Goal: Task Accomplishment & Management: Manage account settings

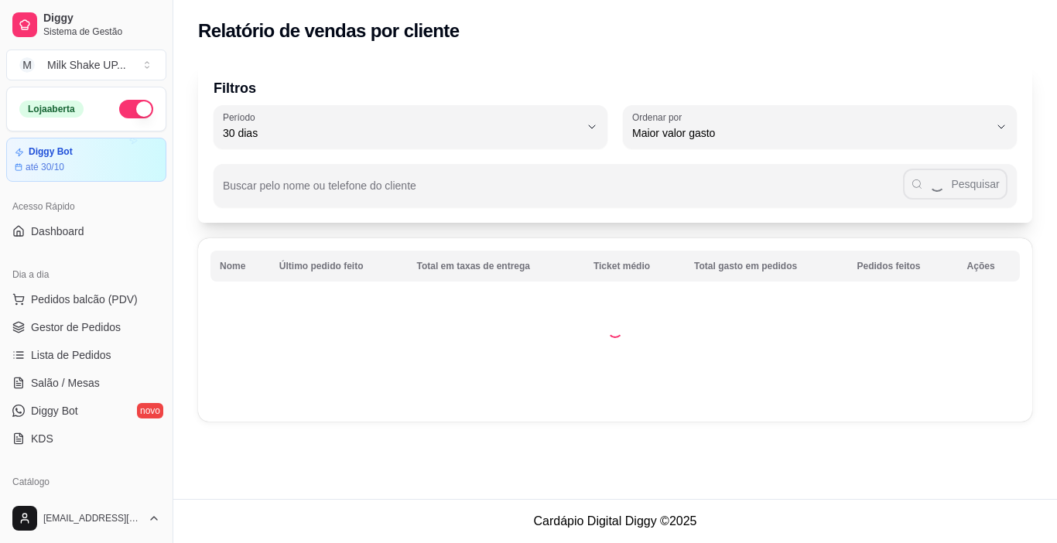
select select "30"
select select "HIGHEST_TOTAL_SPENT_WITH_ORDERS"
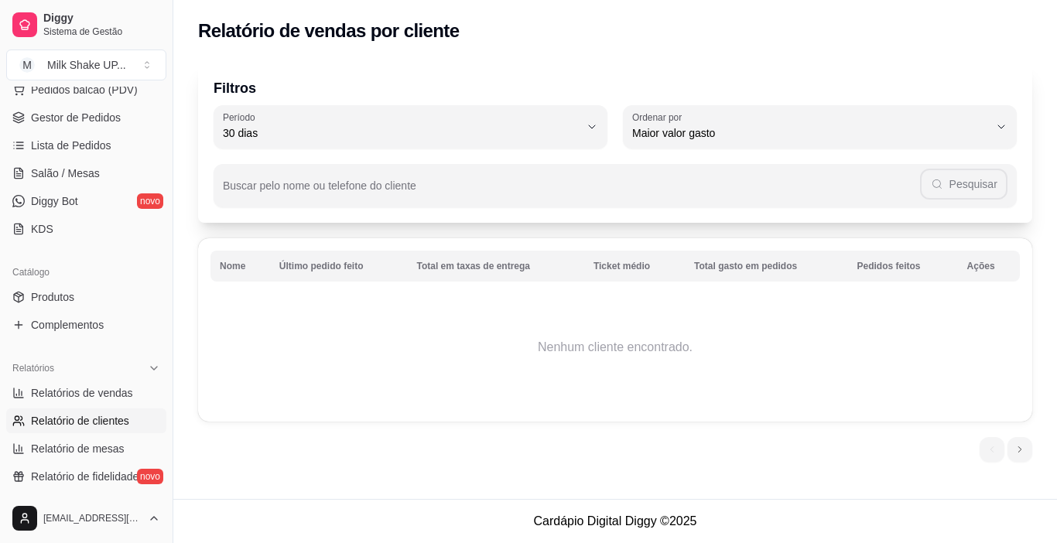
scroll to position [183, 0]
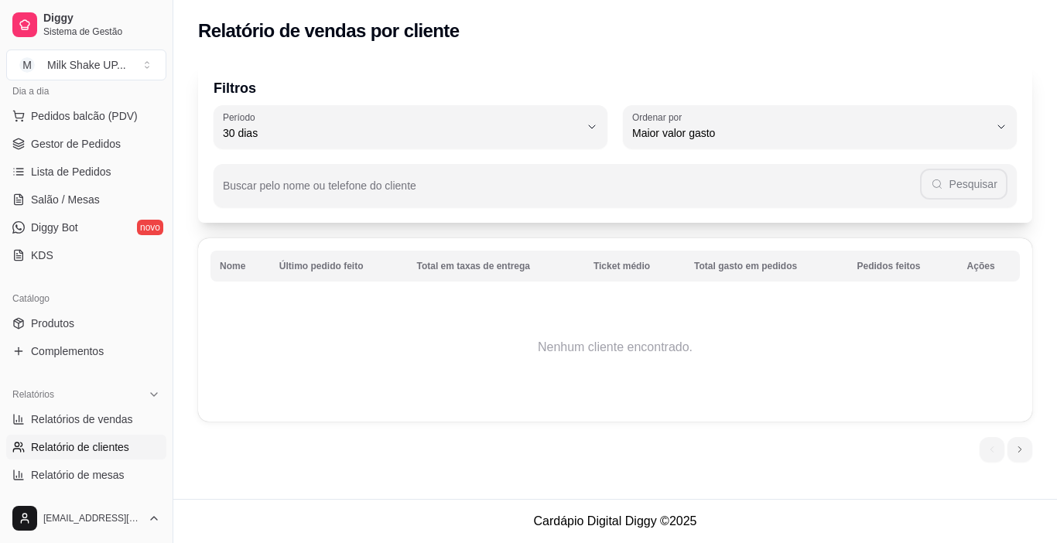
drag, startPoint x: 84, startPoint y: 146, endPoint x: 114, endPoint y: 157, distance: 32.1
click at [85, 146] on span "Gestor de Pedidos" at bounding box center [76, 143] width 90 height 15
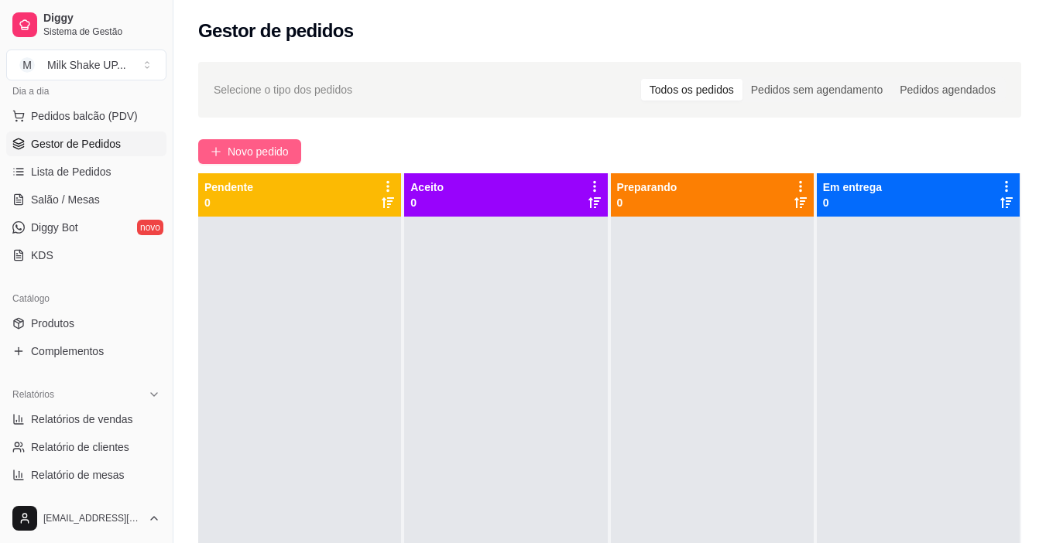
click at [278, 141] on button "Novo pedido" at bounding box center [249, 151] width 103 height 25
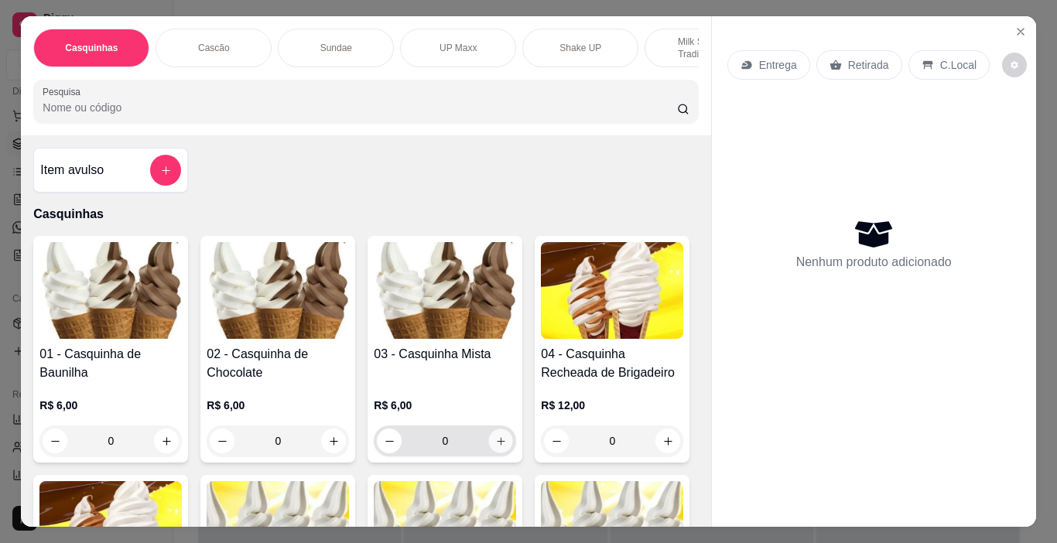
click at [495, 446] on icon "increase-product-quantity" at bounding box center [501, 442] width 12 height 12
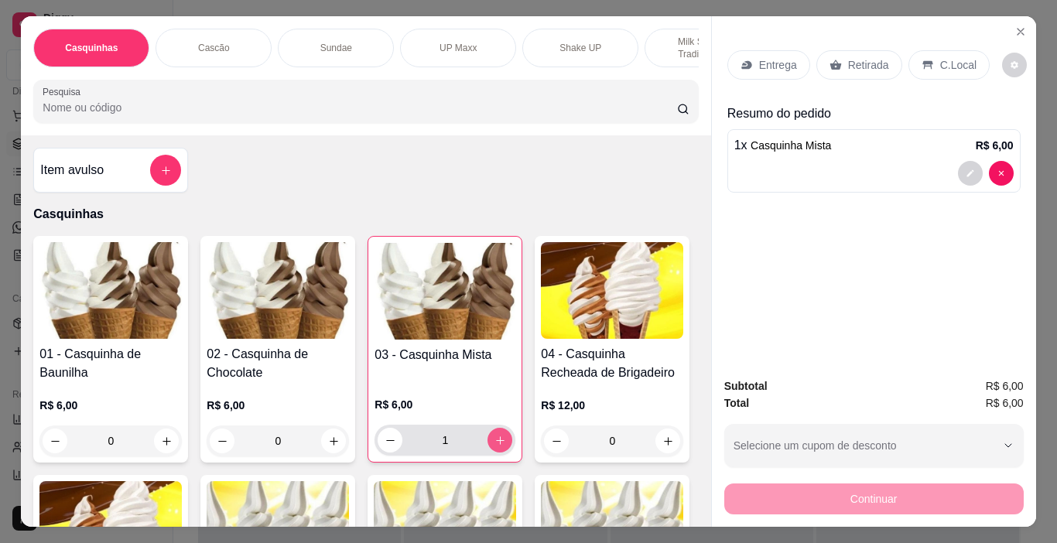
click at [495, 446] on icon "increase-product-quantity" at bounding box center [501, 441] width 12 height 12
type input "2"
click at [946, 57] on p "C.Local" at bounding box center [958, 64] width 36 height 15
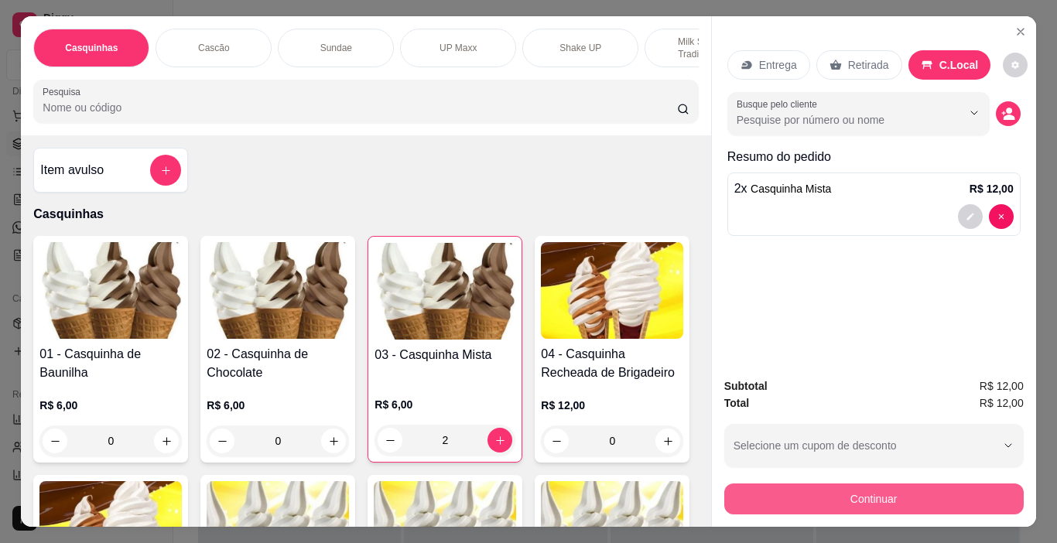
click at [950, 485] on button "Continuar" at bounding box center [874, 499] width 300 height 31
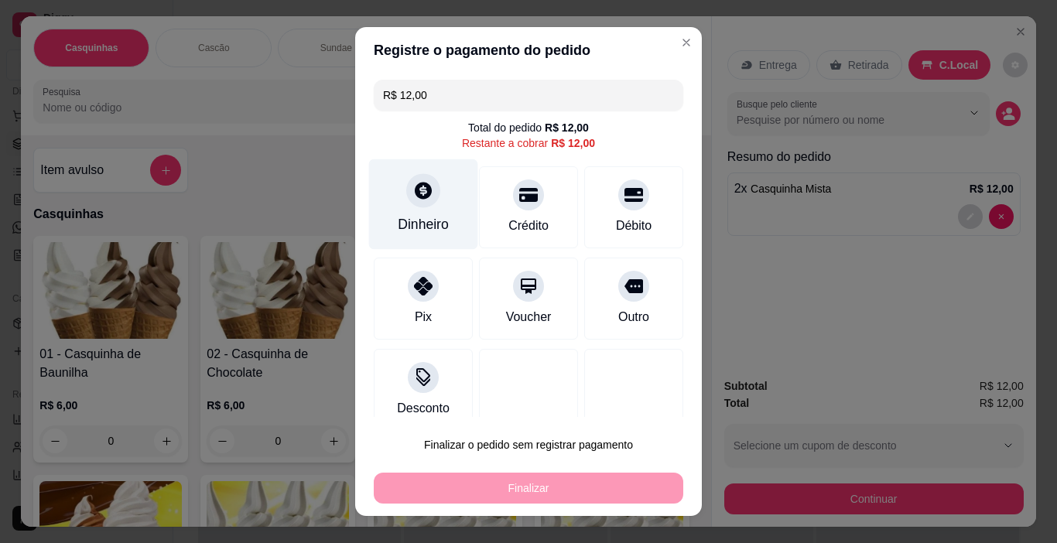
click at [426, 201] on div at bounding box center [423, 191] width 34 height 34
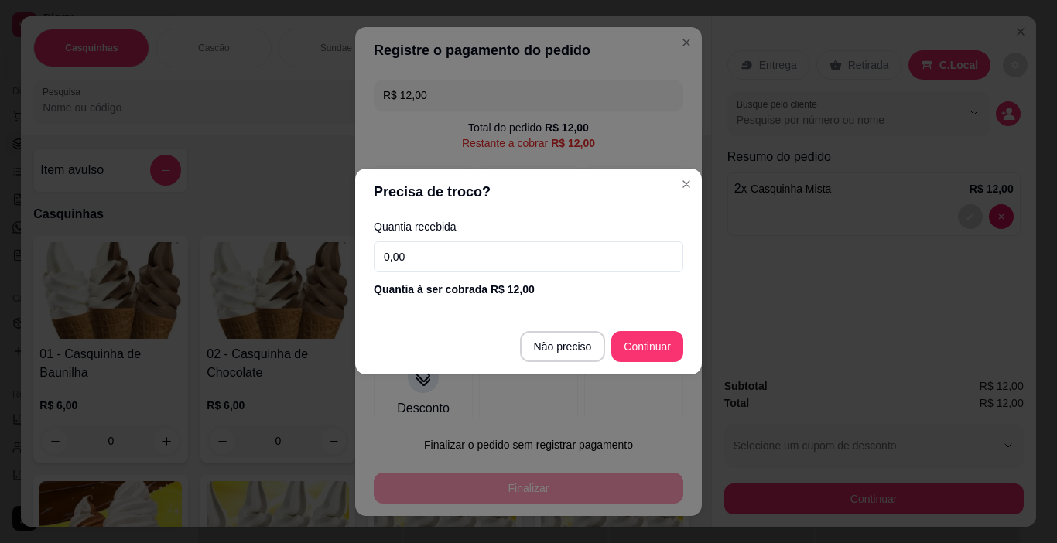
click at [689, 344] on footer "Não preciso Continuar" at bounding box center [528, 347] width 347 height 56
type input "R$ 0,00"
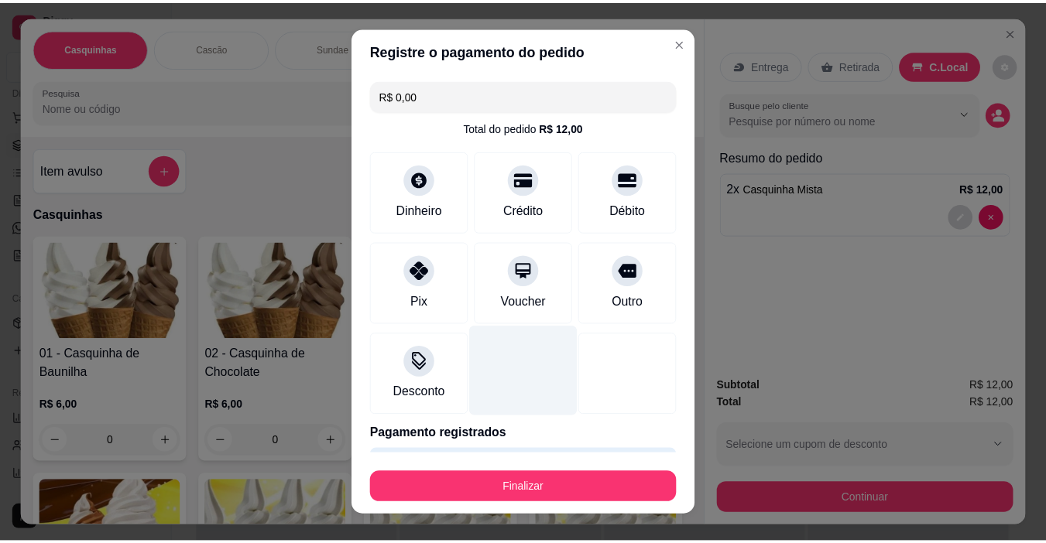
scroll to position [48, 0]
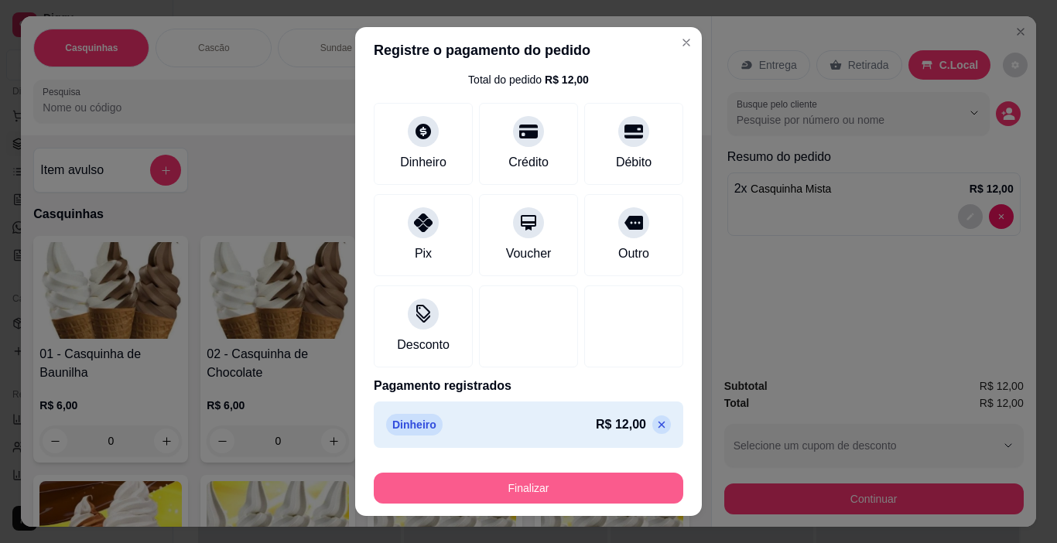
click at [531, 492] on button "Finalizar" at bounding box center [529, 488] width 310 height 31
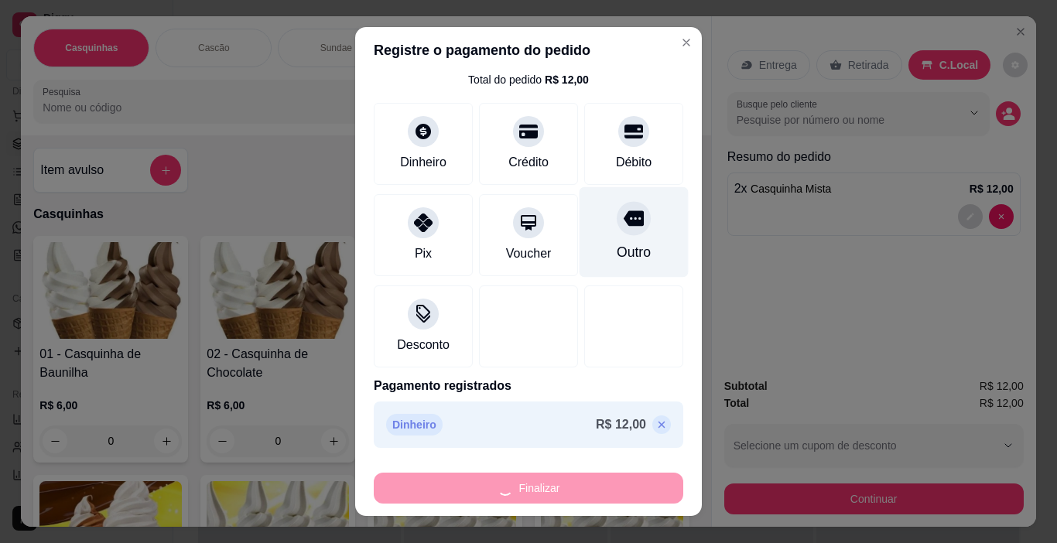
type input "0"
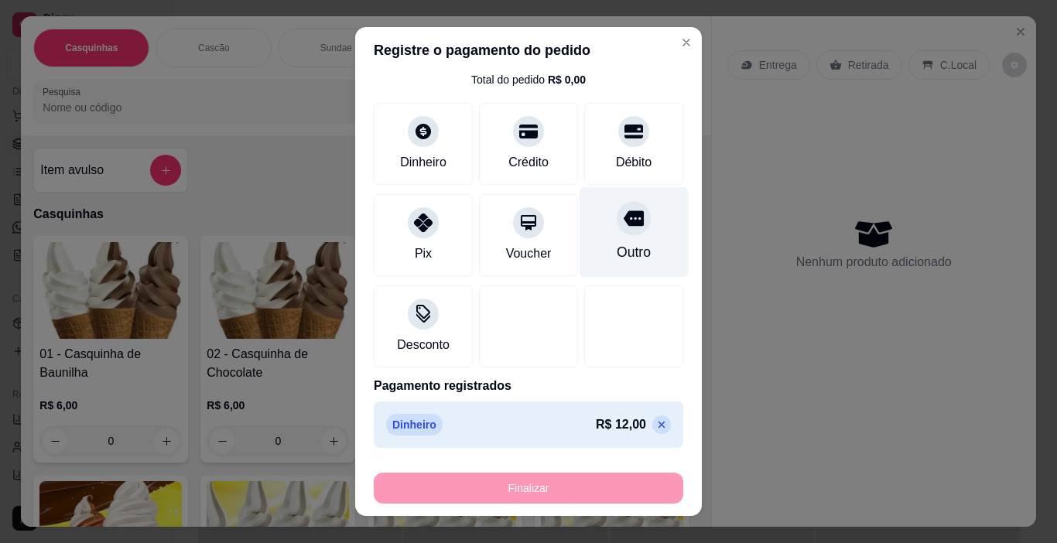
type input "-R$ 12,00"
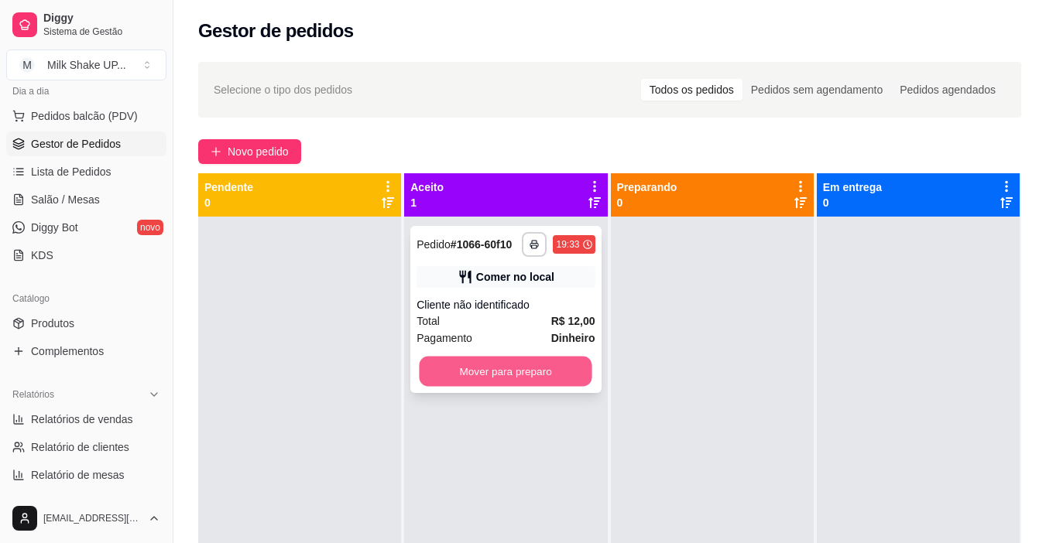
click at [561, 368] on button "Mover para preparo" at bounding box center [506, 372] width 173 height 30
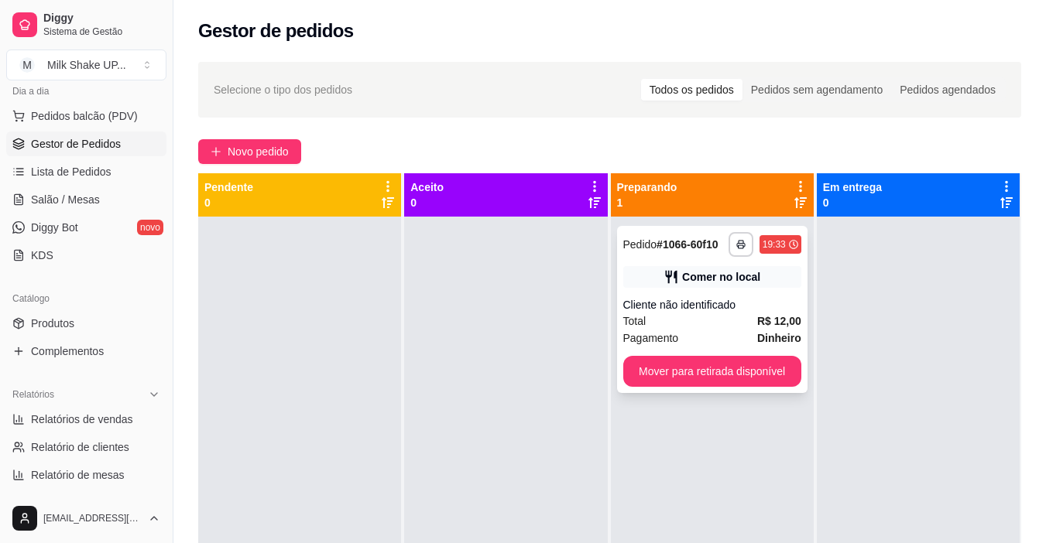
drag, startPoint x: 796, startPoint y: 375, endPoint x: 786, endPoint y: 375, distance: 10.1
click at [786, 375] on div "**********" at bounding box center [712, 309] width 190 height 167
click at [714, 385] on button "Mover para retirada disponível" at bounding box center [711, 372] width 173 height 30
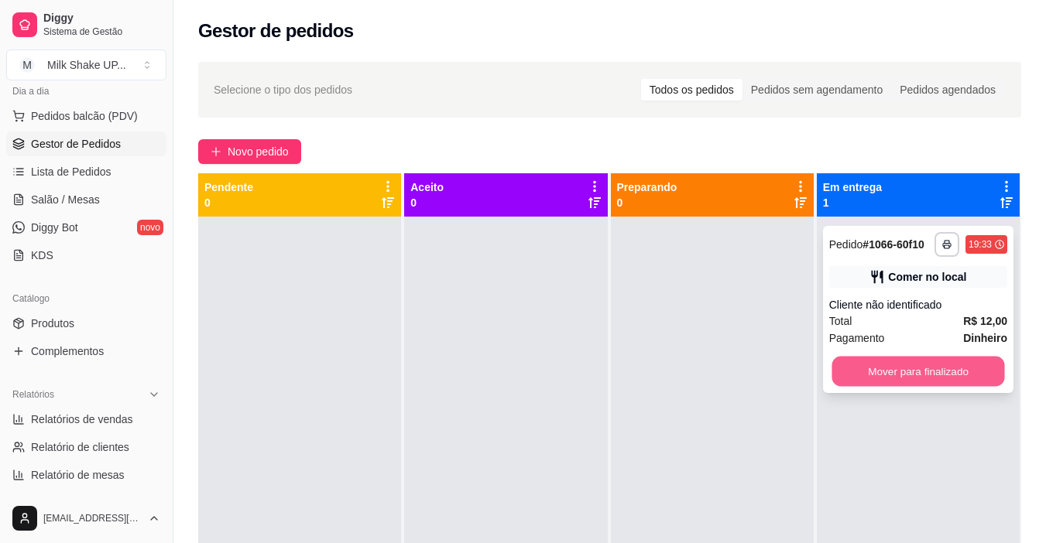
click at [872, 379] on button "Mover para finalizado" at bounding box center [917, 372] width 173 height 30
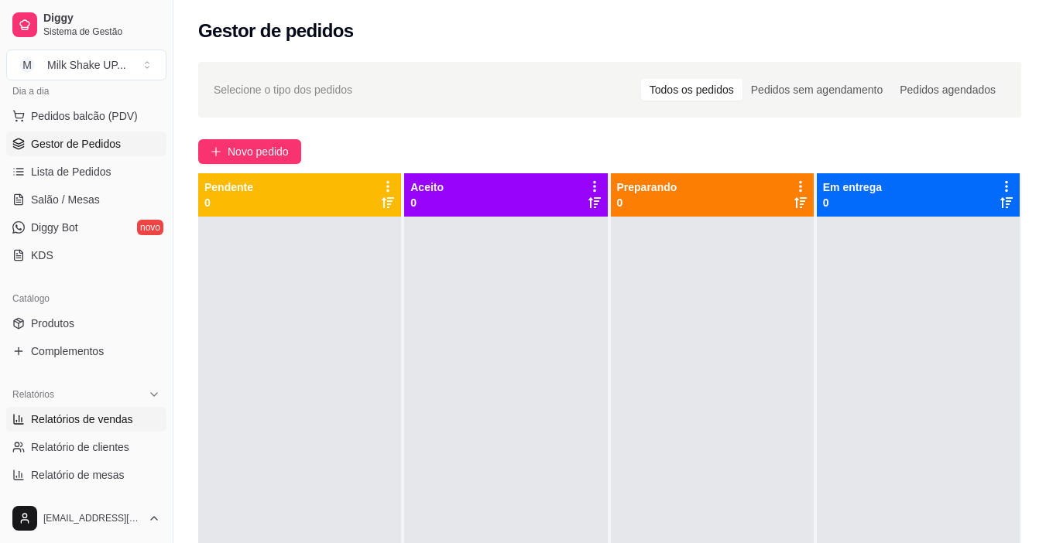
click at [86, 416] on span "Relatórios de vendas" at bounding box center [82, 419] width 102 height 15
select select "ALL"
select select "0"
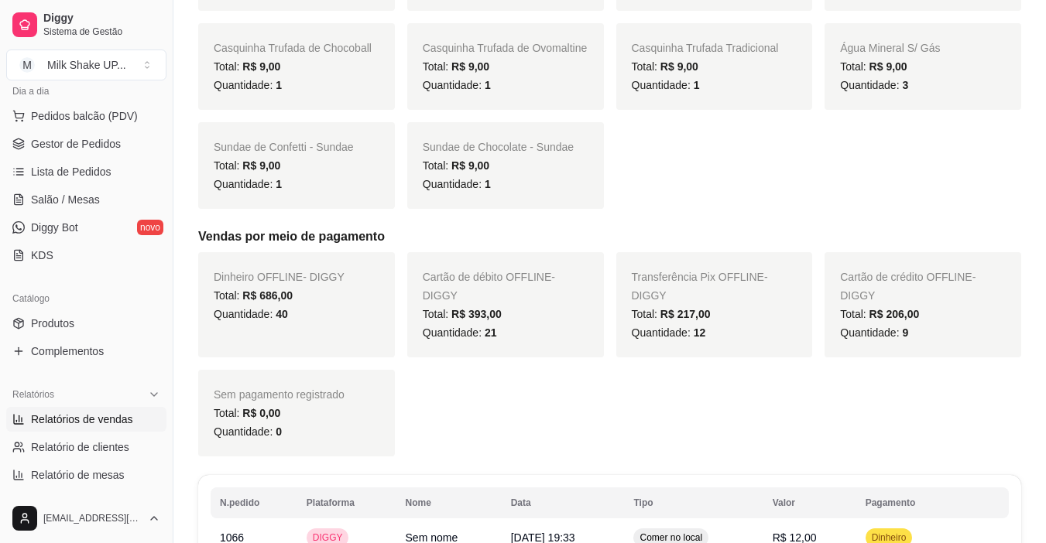
scroll to position [1780, 0]
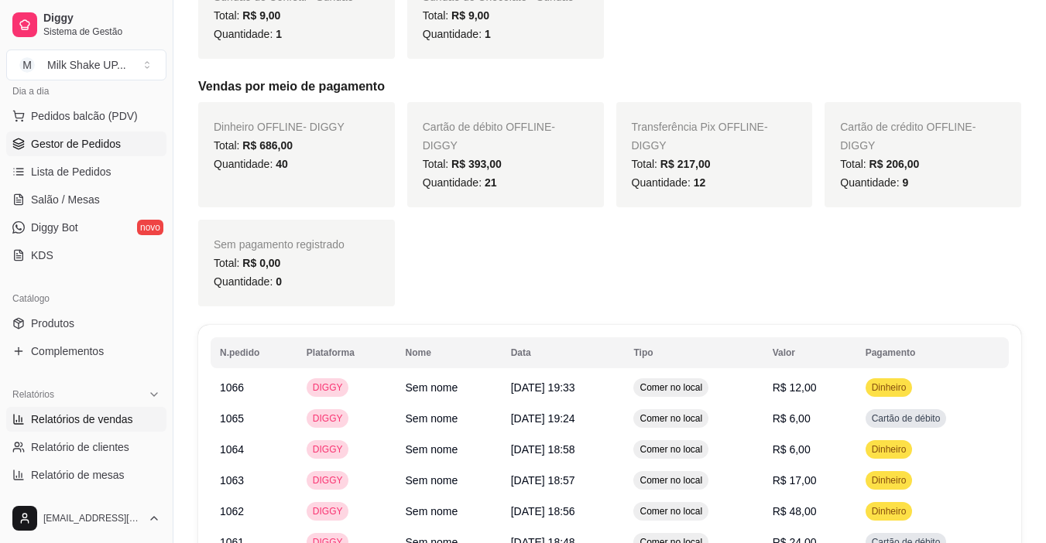
click at [81, 144] on span "Gestor de Pedidos" at bounding box center [76, 143] width 90 height 15
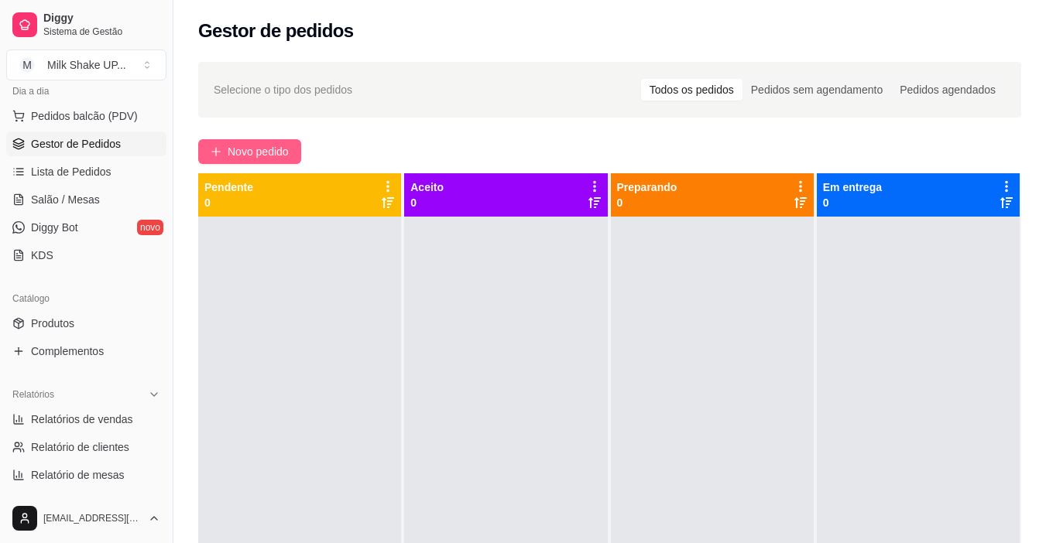
click at [274, 142] on button "Novo pedido" at bounding box center [249, 151] width 103 height 25
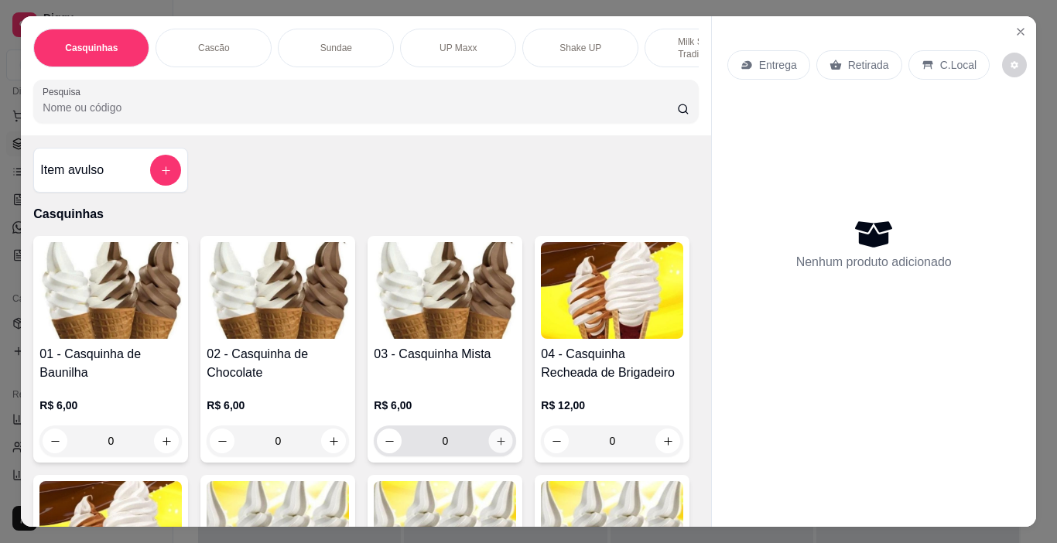
click at [495, 454] on button "increase-product-quantity" at bounding box center [501, 442] width 24 height 24
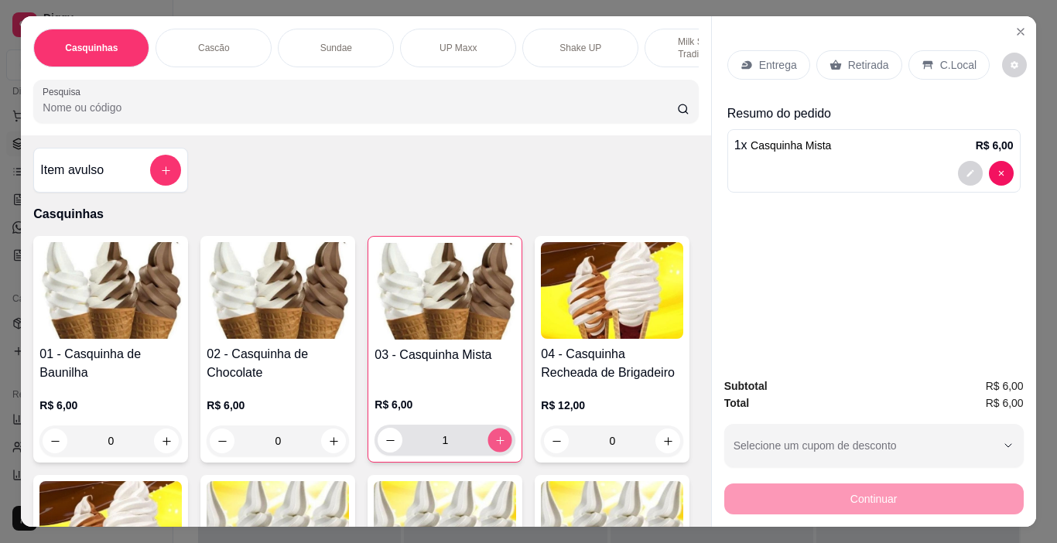
click at [496, 447] on icon "increase-product-quantity" at bounding box center [501, 441] width 12 height 12
type input "2"
click at [952, 57] on p "C.Local" at bounding box center [958, 64] width 36 height 15
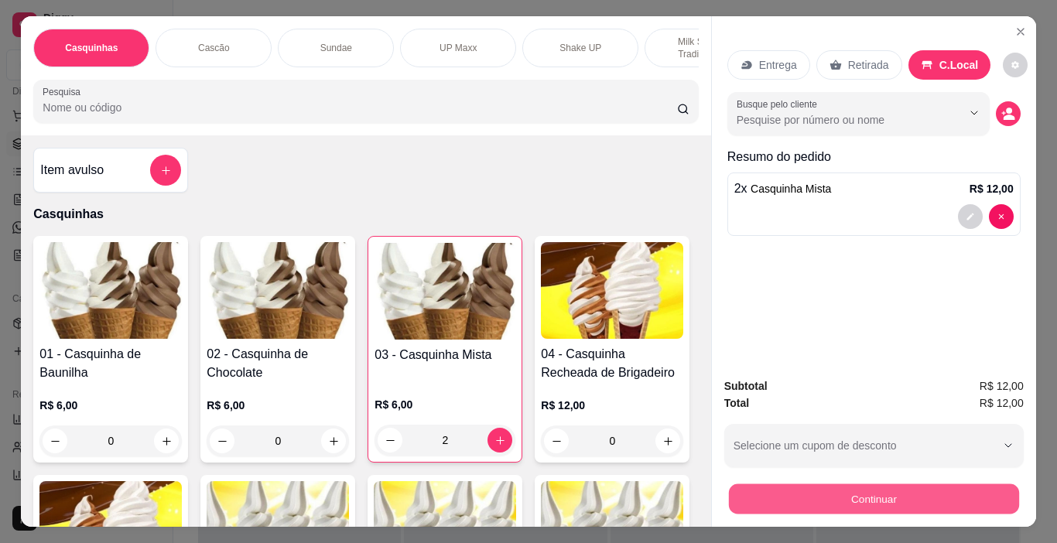
click at [976, 492] on button "Continuar" at bounding box center [873, 500] width 290 height 30
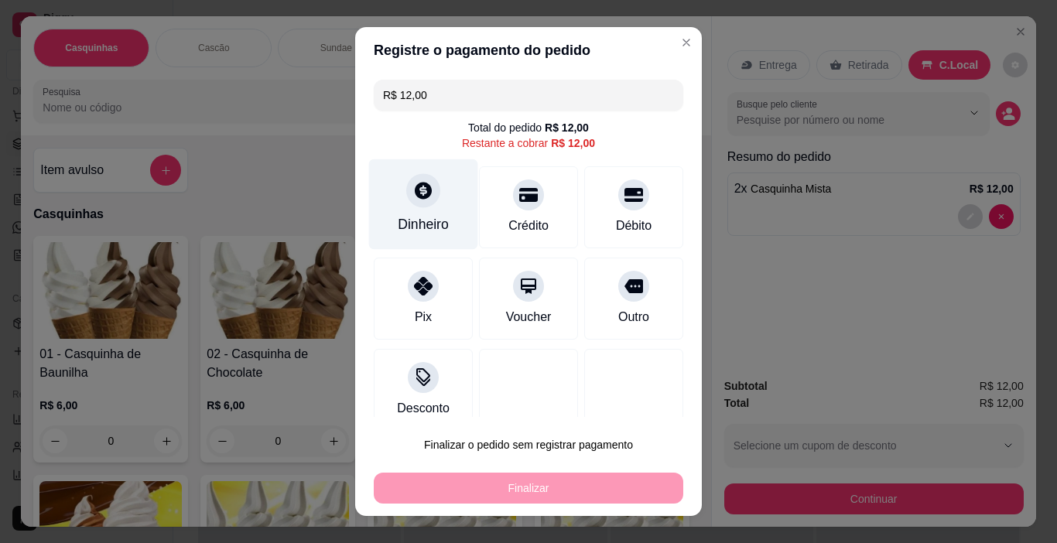
click at [389, 216] on div "Dinheiro" at bounding box center [423, 204] width 109 height 91
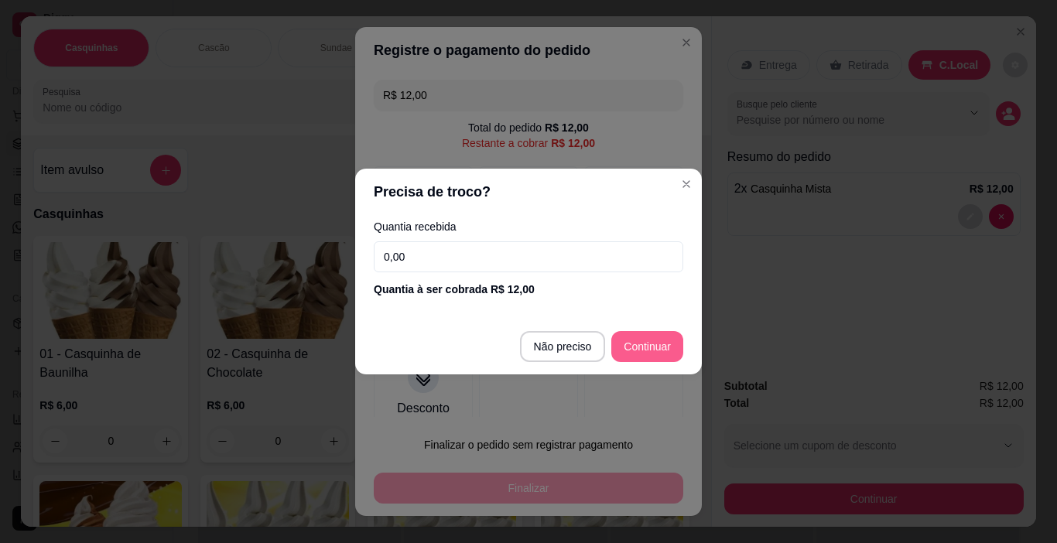
type input "R$ 0,00"
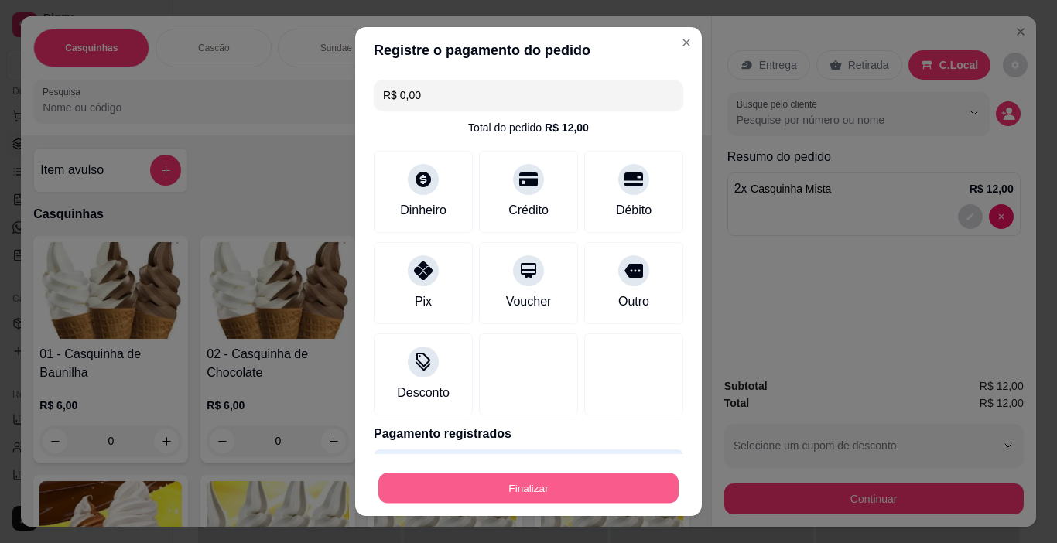
click at [597, 488] on button "Finalizar" at bounding box center [529, 489] width 300 height 30
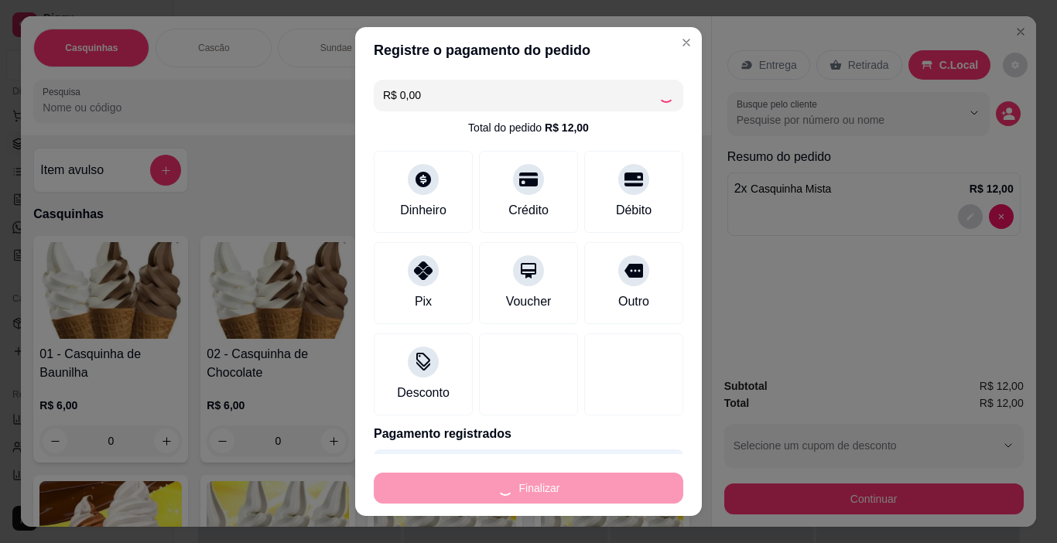
type input "0"
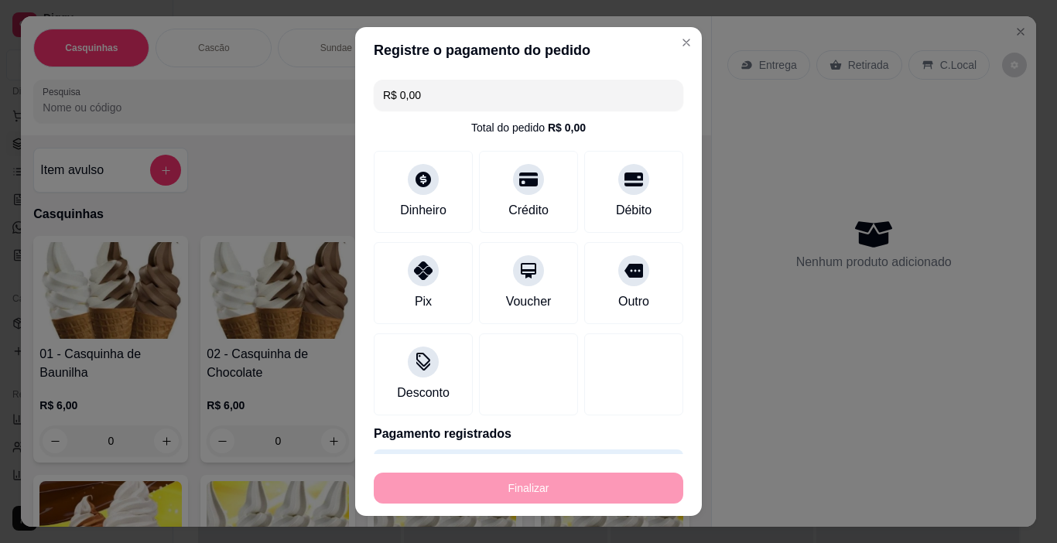
type input "-R$ 12,00"
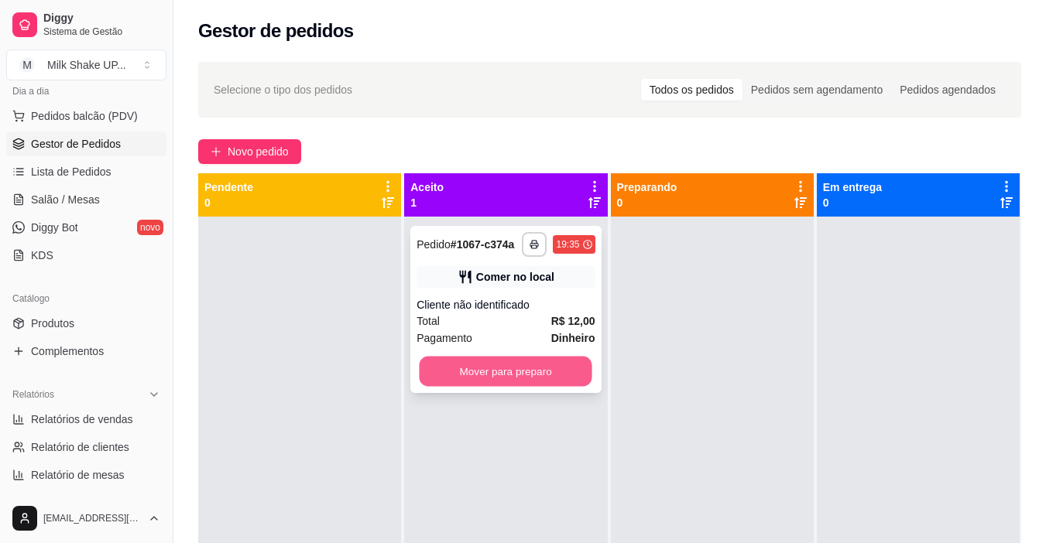
click at [528, 383] on button "Mover para preparo" at bounding box center [506, 372] width 173 height 30
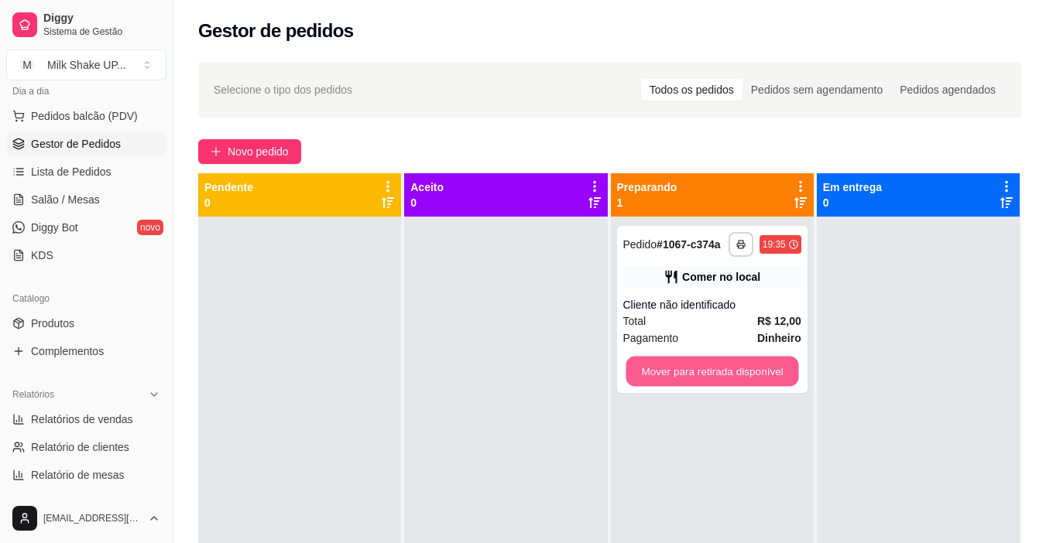
click at [705, 369] on button "Mover para retirada disponível" at bounding box center [711, 372] width 173 height 30
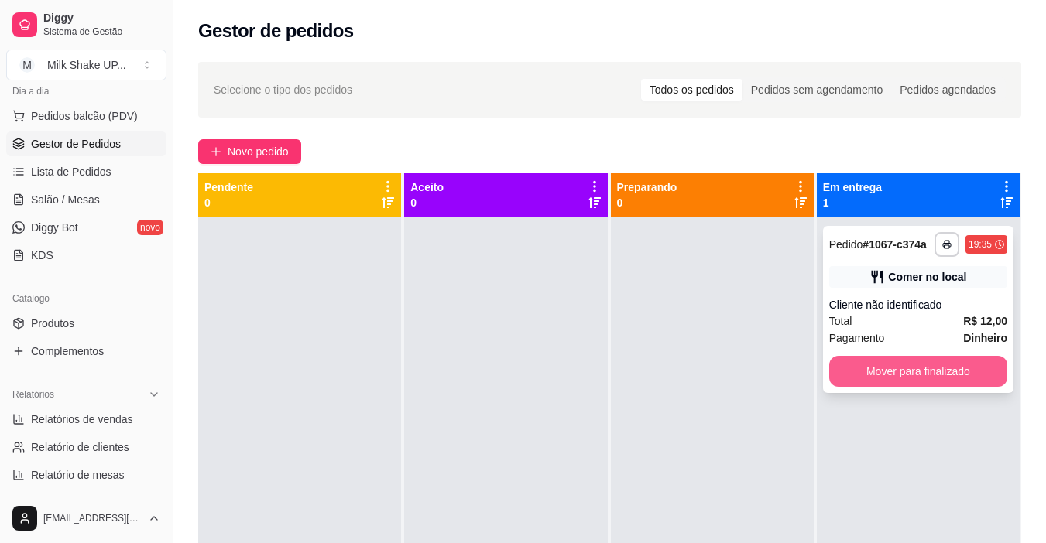
click at [914, 375] on button "Mover para finalizado" at bounding box center [918, 371] width 178 height 31
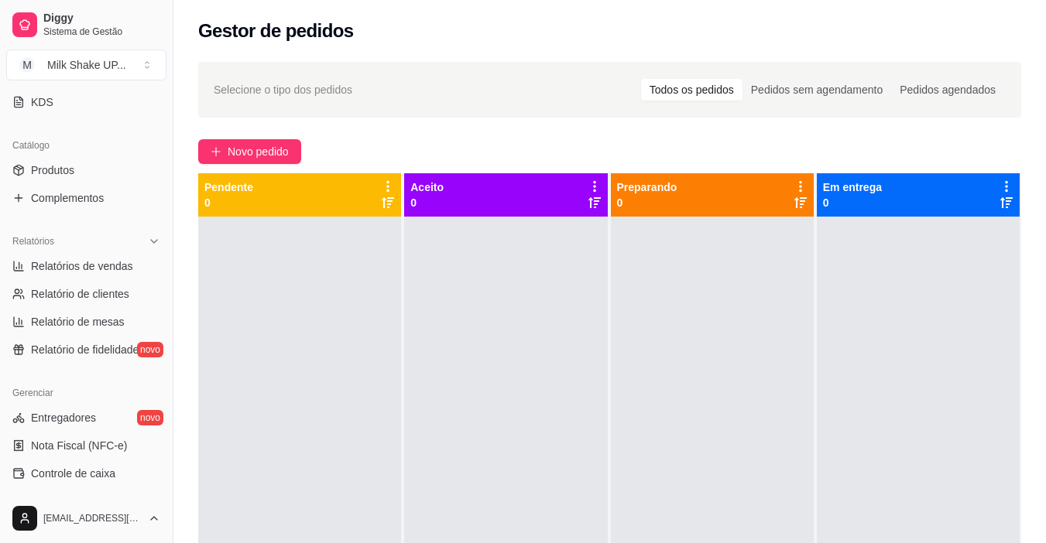
scroll to position [338, 0]
click at [114, 268] on span "Relatórios de vendas" at bounding box center [82, 264] width 102 height 15
select select "ALL"
select select "0"
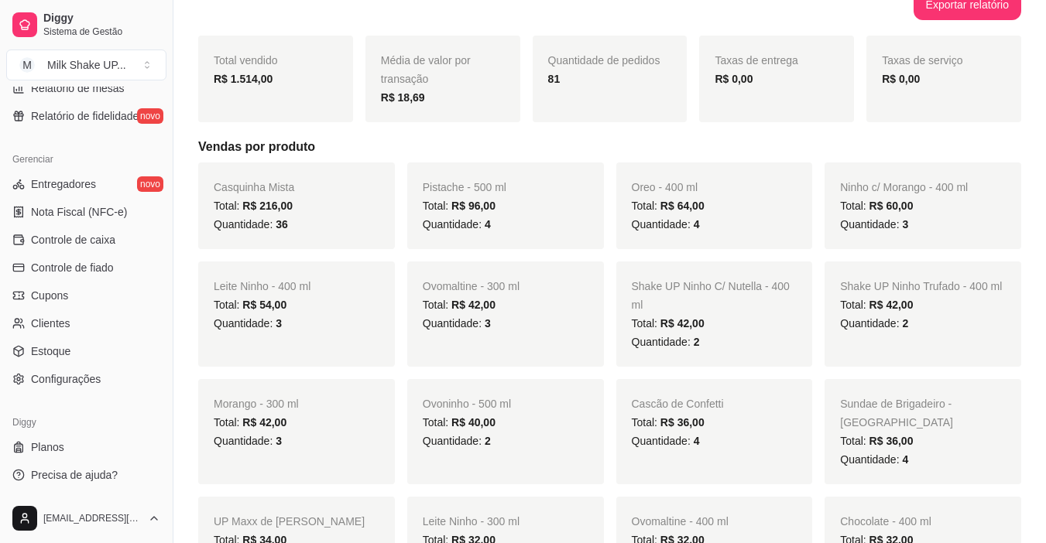
scroll to position [232, 0]
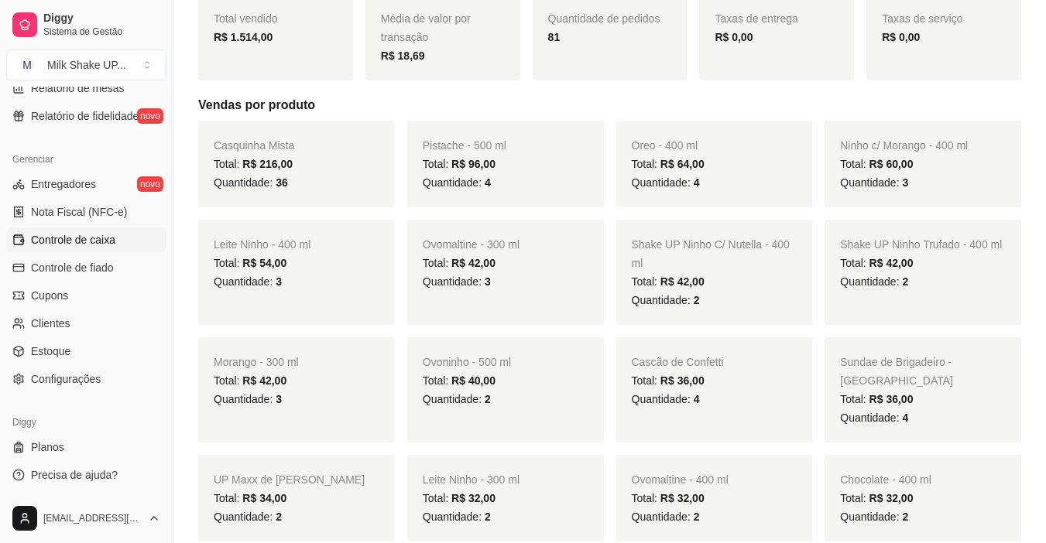
click at [90, 238] on span "Controle de caixa" at bounding box center [73, 239] width 84 height 15
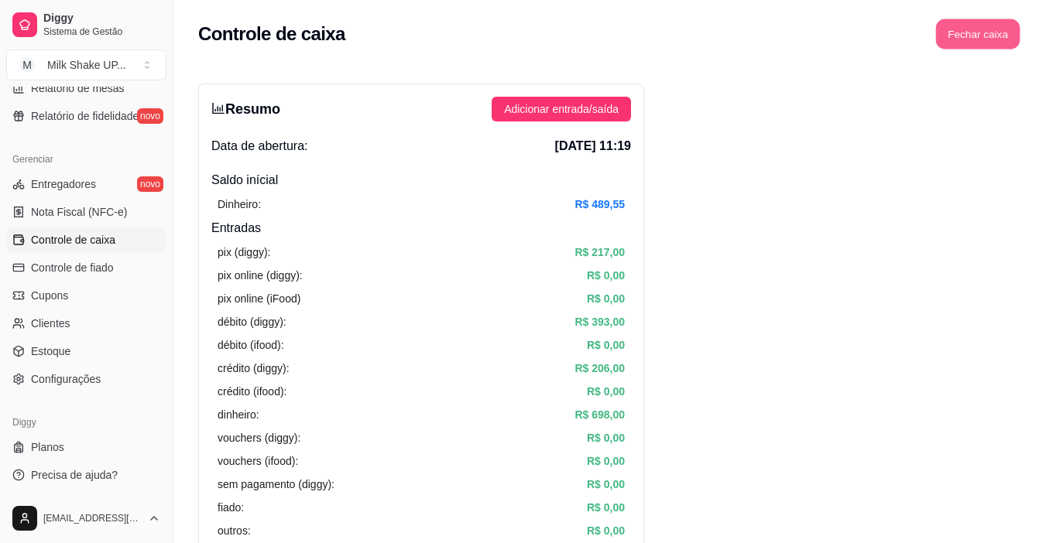
click at [994, 40] on button "Fechar caixa" at bounding box center [978, 34] width 84 height 30
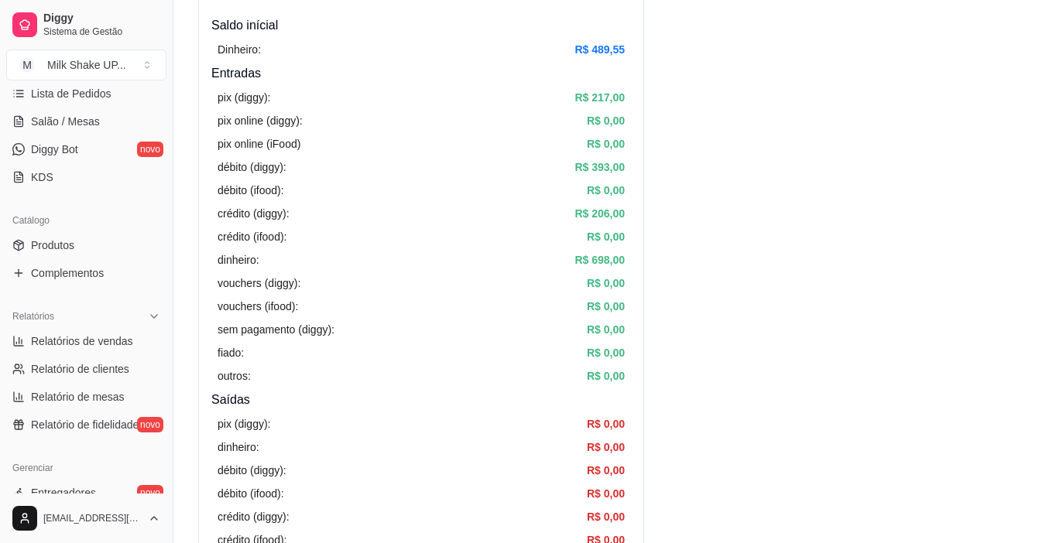
scroll to position [261, 0]
click at [98, 344] on span "Relatórios de vendas" at bounding box center [82, 341] width 102 height 15
select select "ALL"
select select "0"
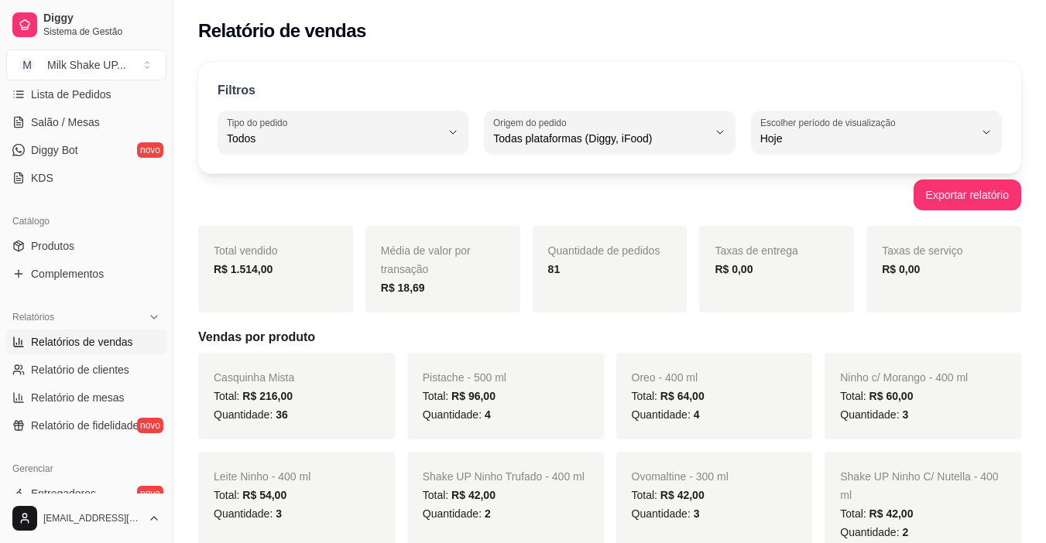
scroll to position [493, 0]
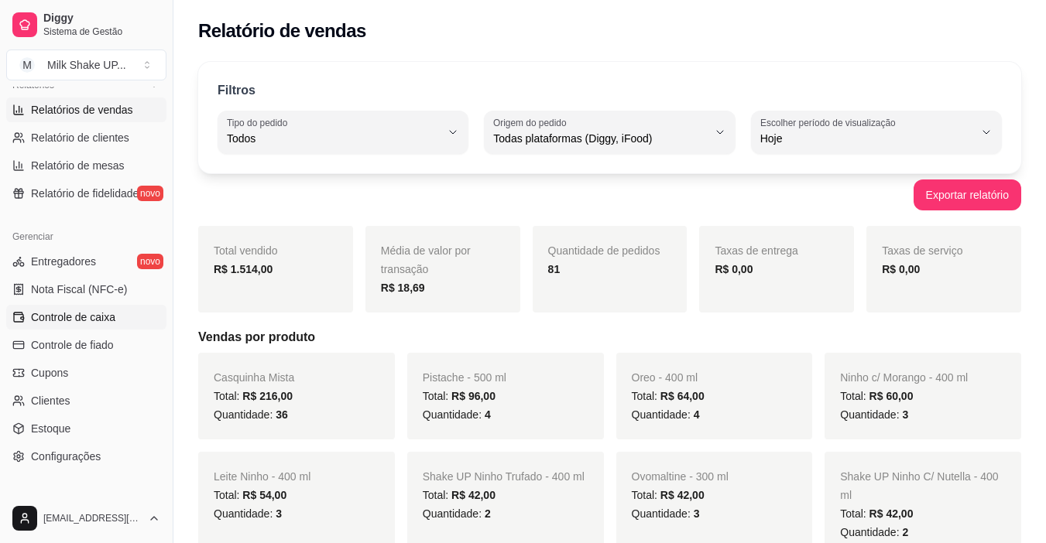
click at [83, 318] on span "Controle de caixa" at bounding box center [73, 317] width 84 height 15
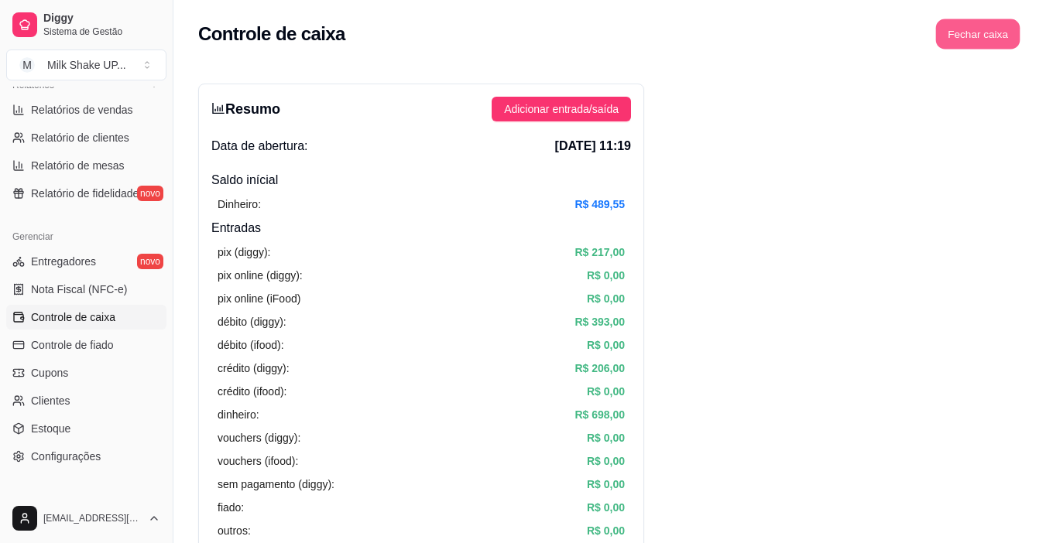
click at [982, 33] on button "Fechar caixa" at bounding box center [978, 34] width 84 height 30
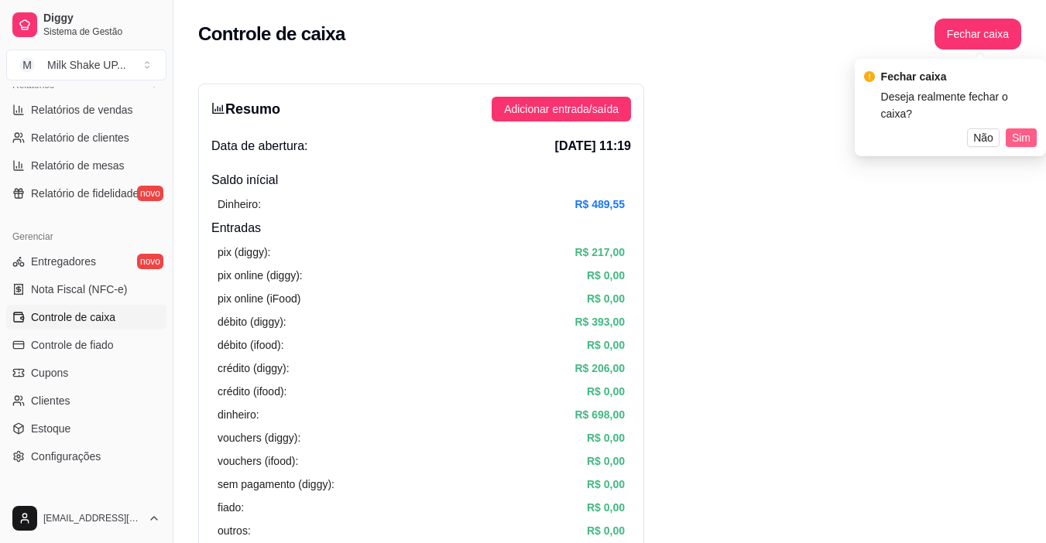
click at [1024, 129] on span "Sim" at bounding box center [1021, 137] width 19 height 17
